Goal: Check status: Check status

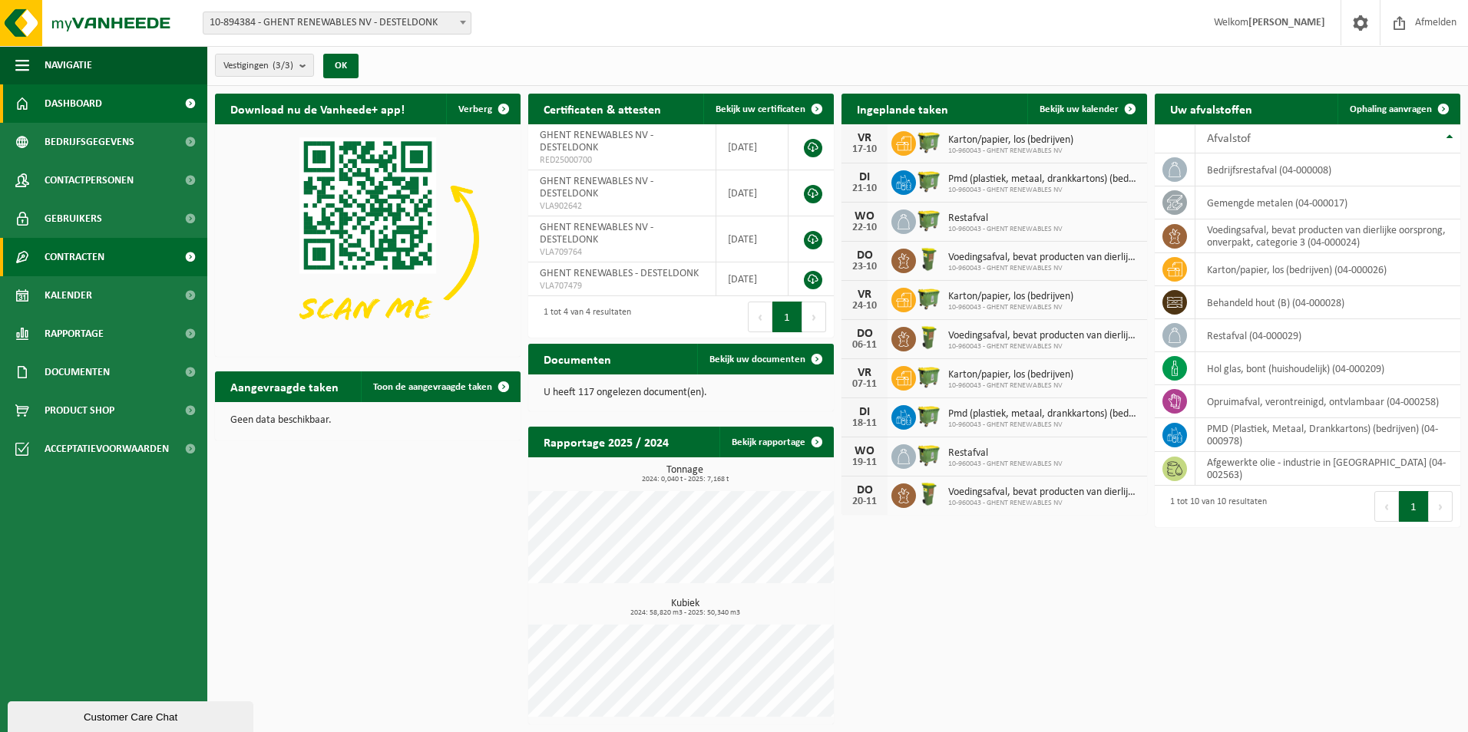
click at [104, 260] on span "Contracten" at bounding box center [75, 257] width 60 height 38
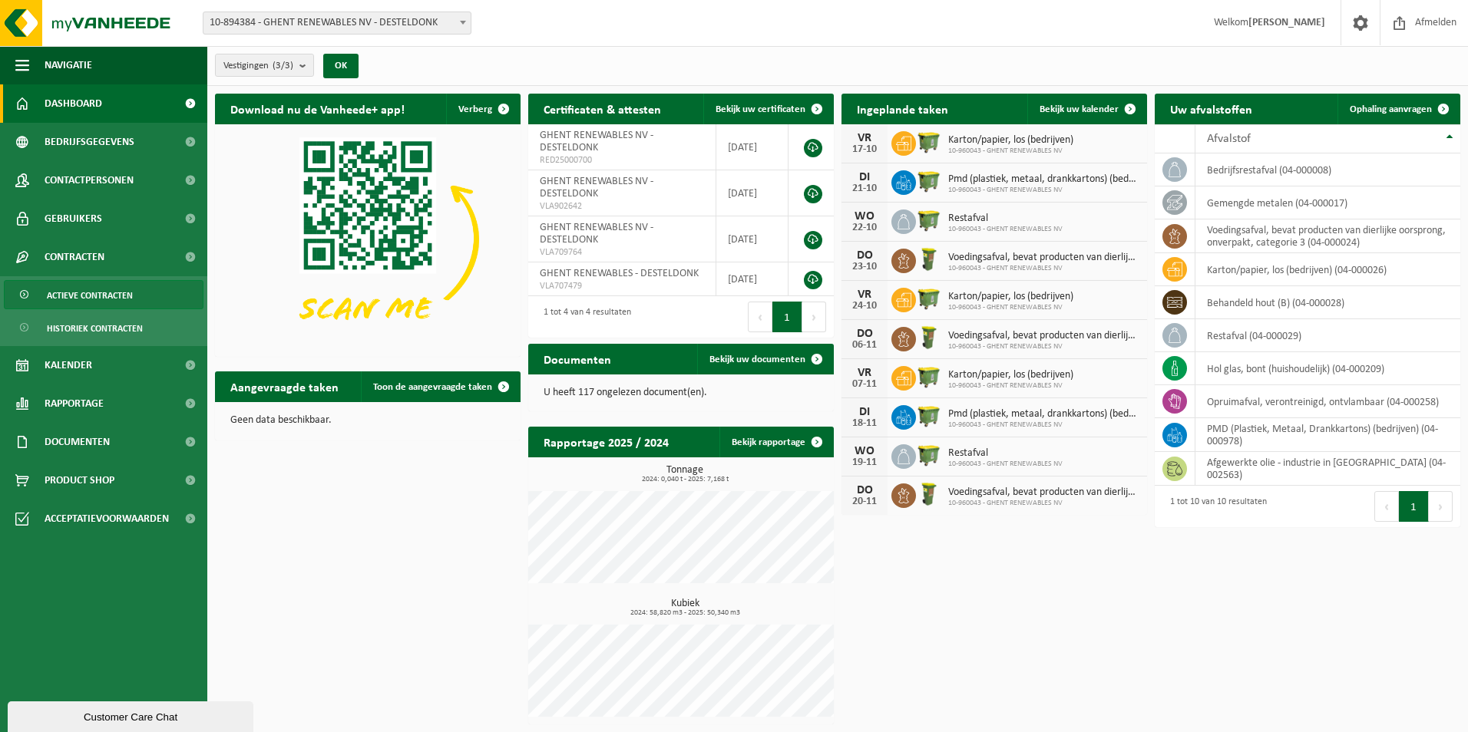
click at [103, 282] on span "Actieve contracten" at bounding box center [90, 295] width 86 height 29
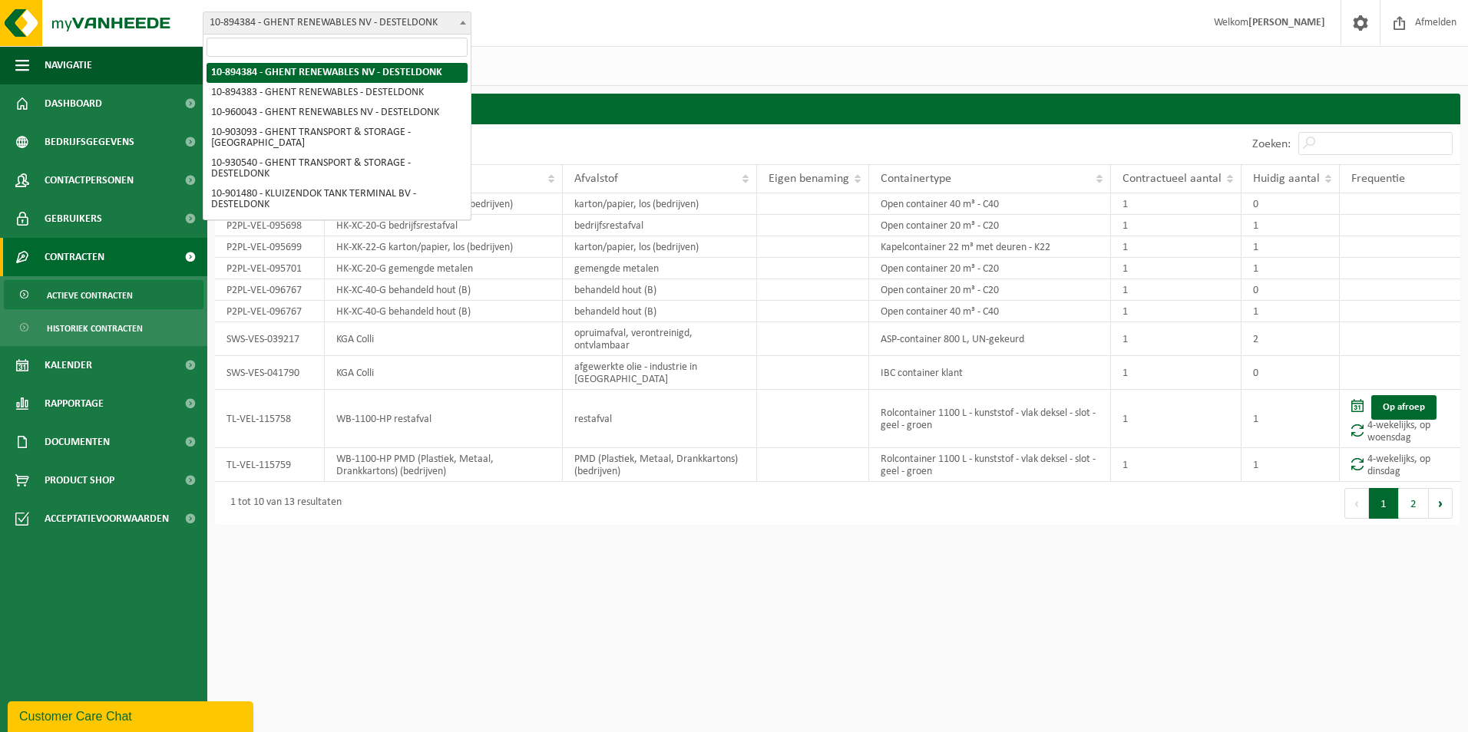
click at [271, 28] on span "10-894384 - GHENT RENEWABLES NV - DESTELDONK" at bounding box center [336, 22] width 267 height 21
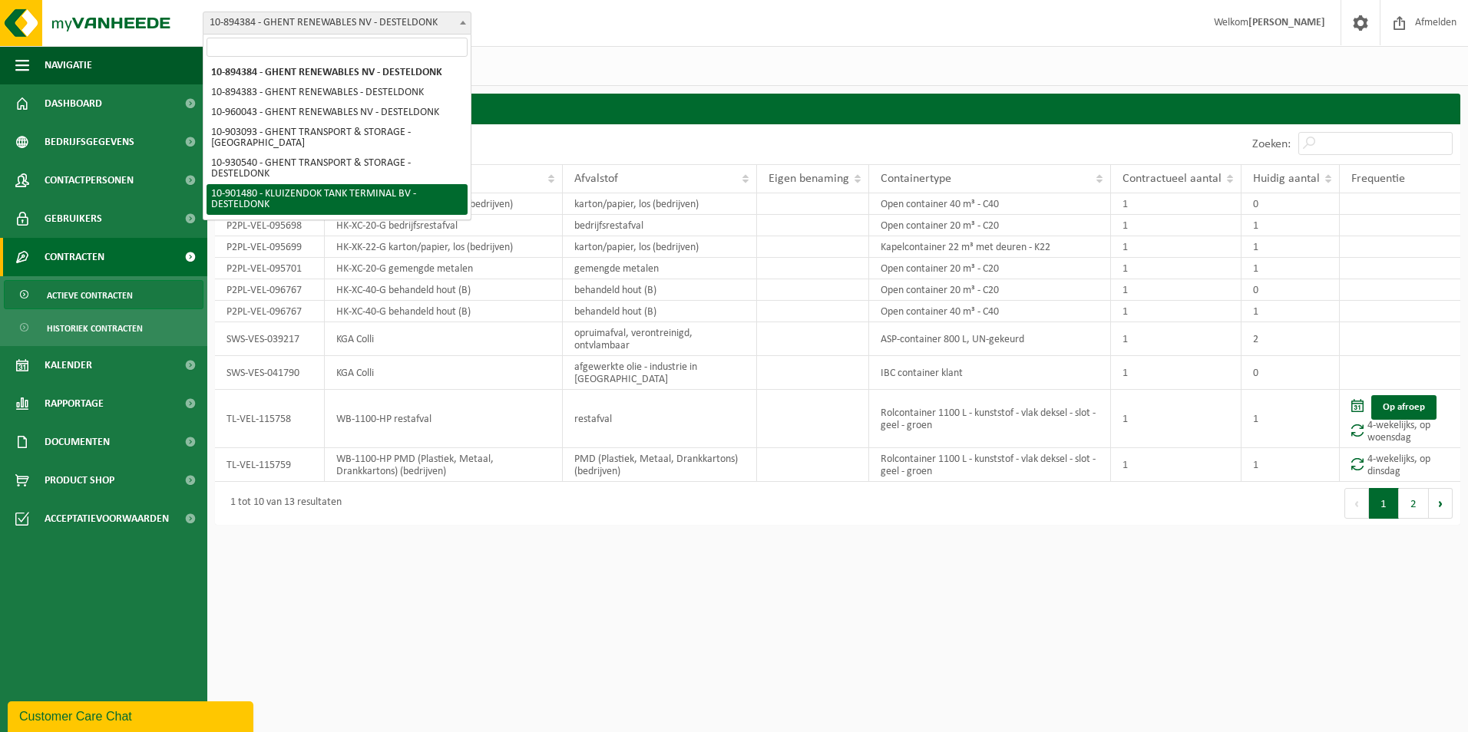
select select "121148"
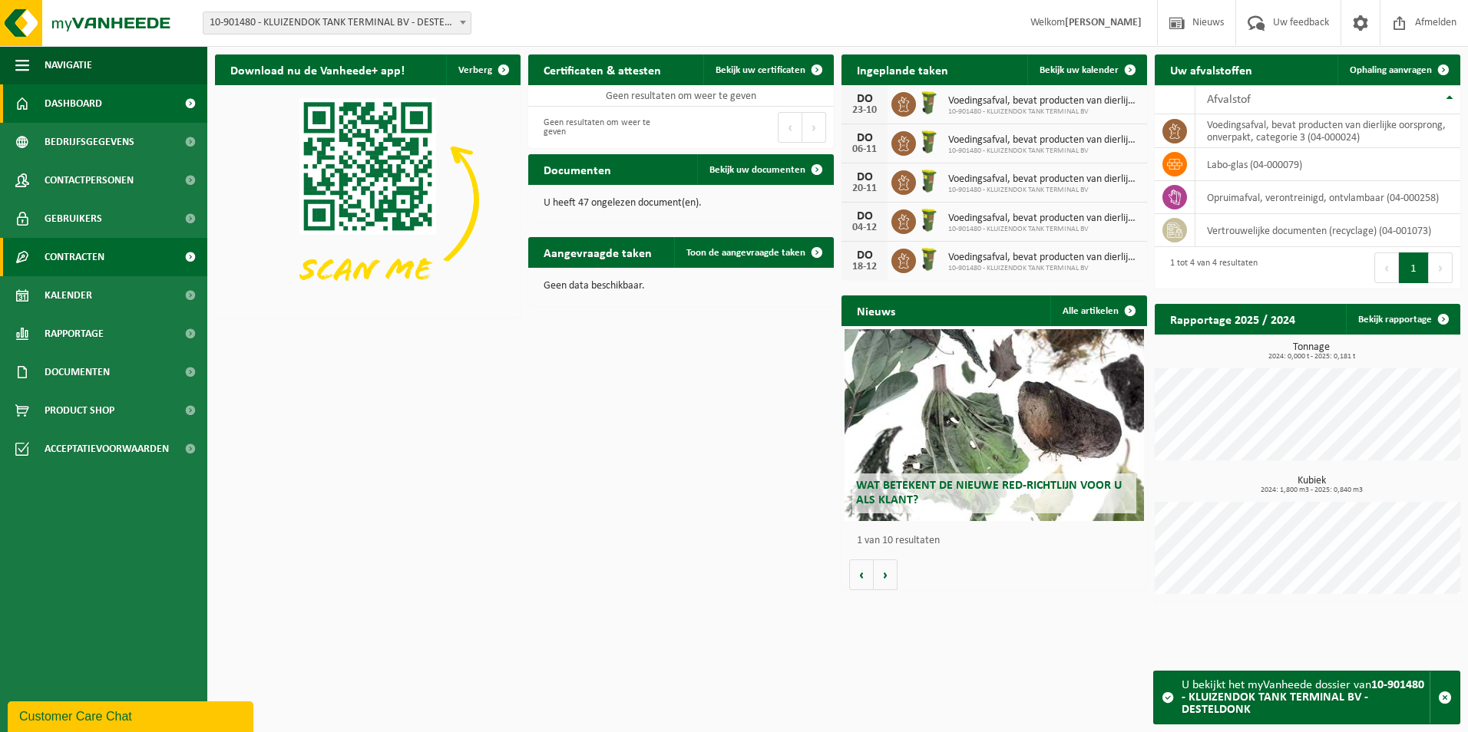
click at [91, 247] on span "Contracten" at bounding box center [75, 257] width 60 height 38
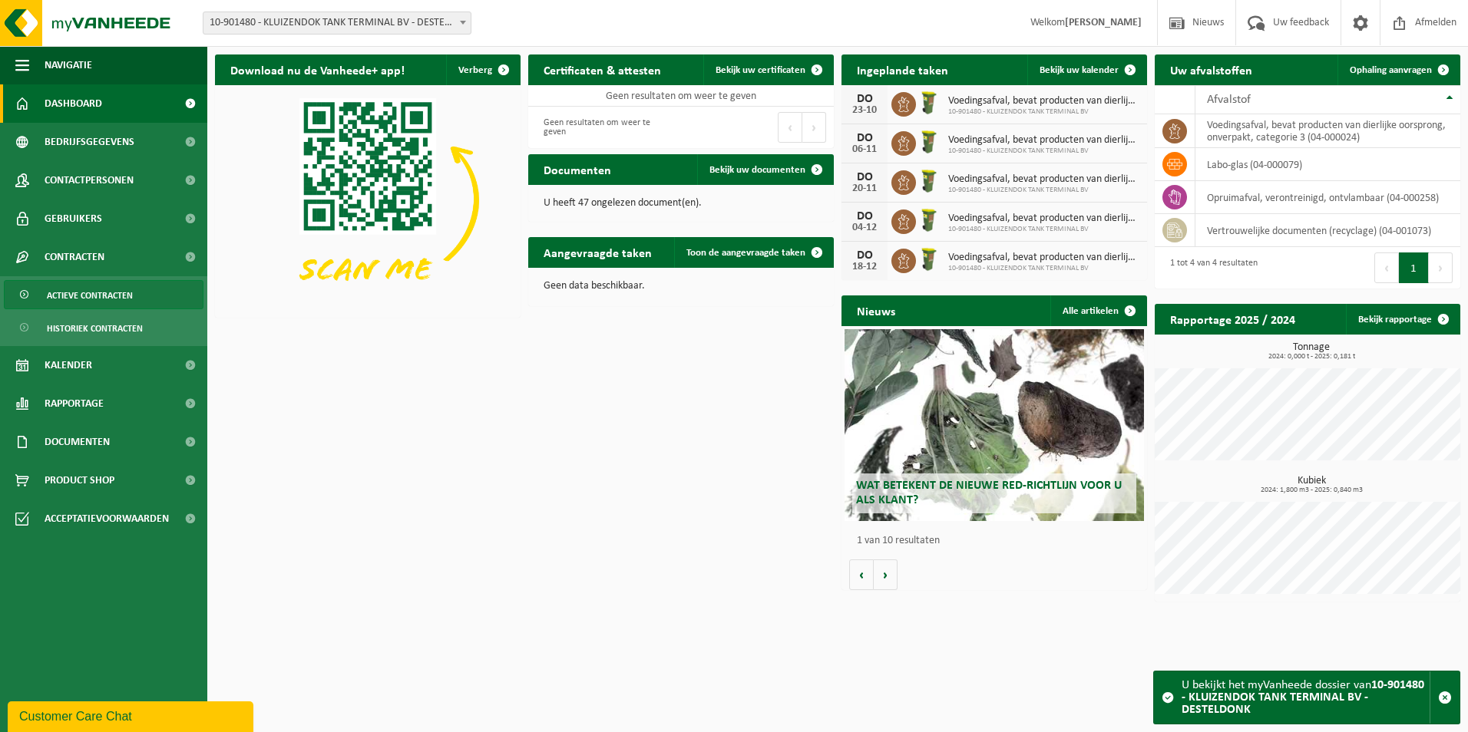
click at [91, 288] on span "Actieve contracten" at bounding box center [90, 295] width 86 height 29
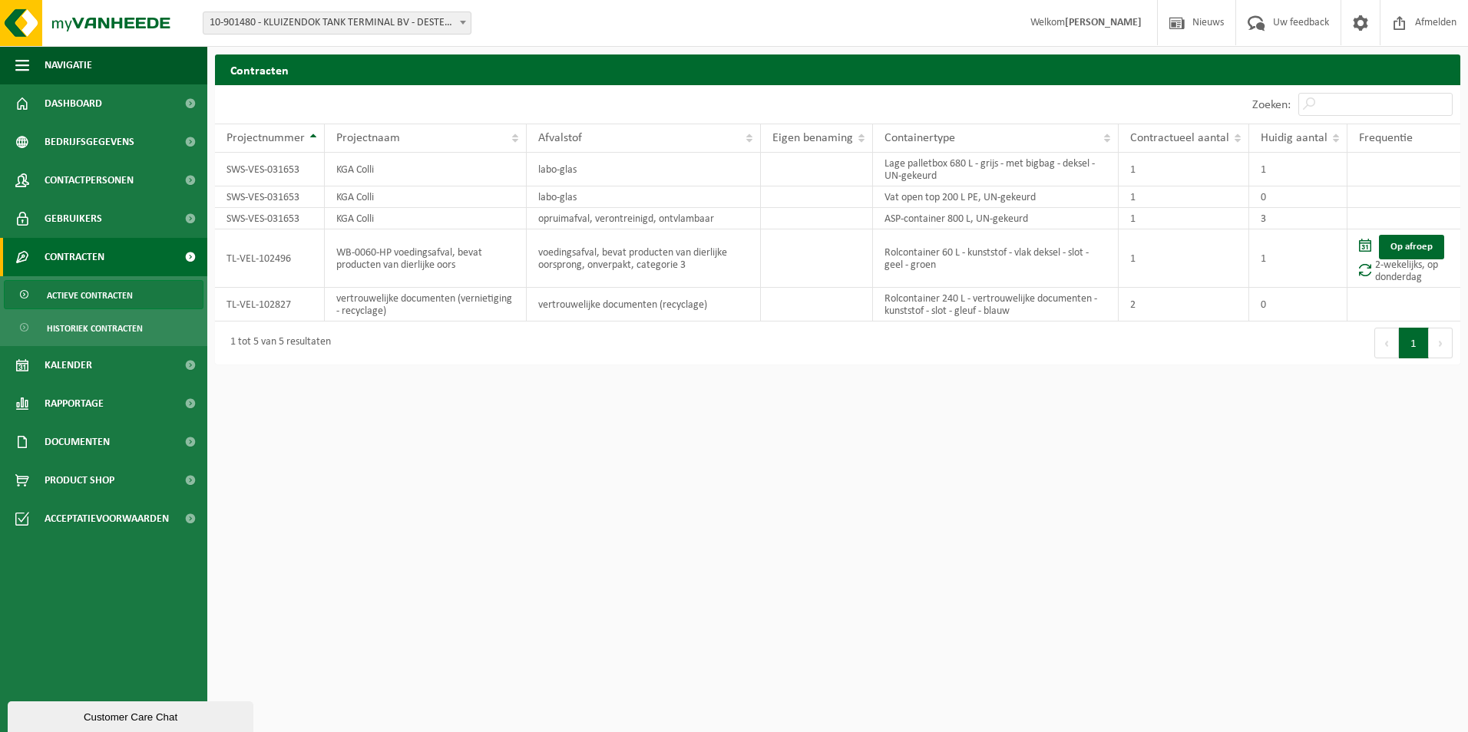
click at [1242, 547] on html "Vestiging: 10-894384 - GHENT RENEWABLES NV - DESTELDONK 10-894383 - GHENT RENEW…" at bounding box center [734, 366] width 1468 height 732
